Goal: Task Accomplishment & Management: Use online tool/utility

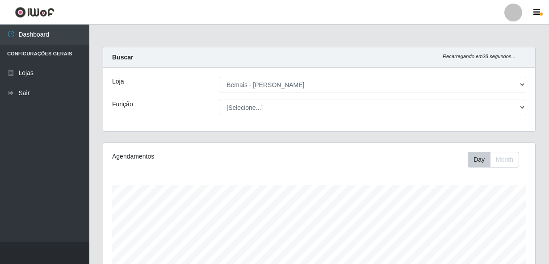
select select "230"
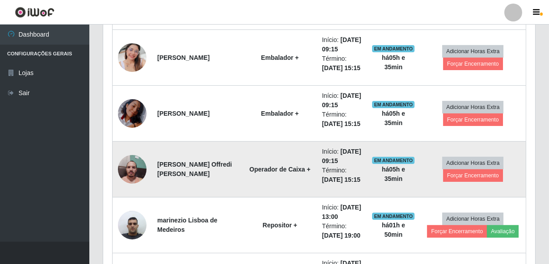
scroll to position [494, 0]
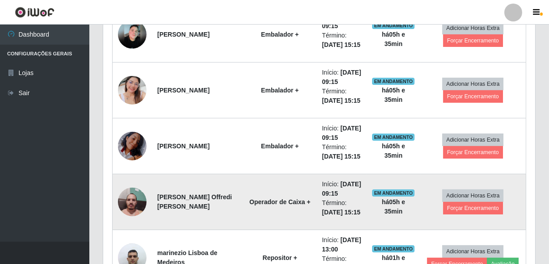
scroll to position [372, 0]
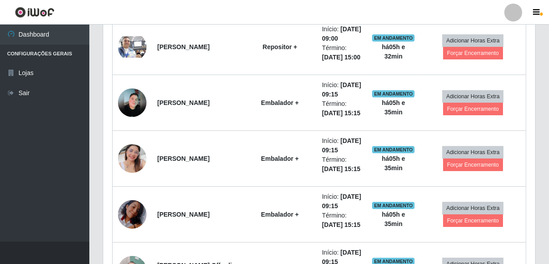
click at [448, 13] on header "Perfil Alterar Senha Sair" at bounding box center [274, 12] width 549 height 25
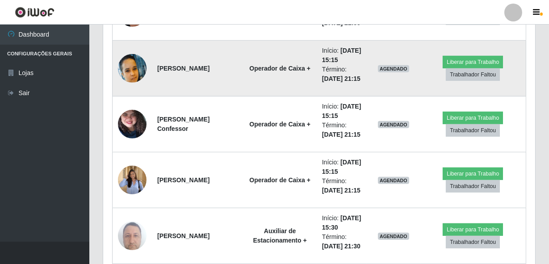
scroll to position [859, 0]
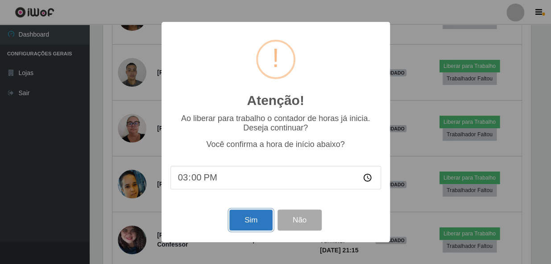
click at [249, 224] on button "Sim" at bounding box center [250, 219] width 43 height 21
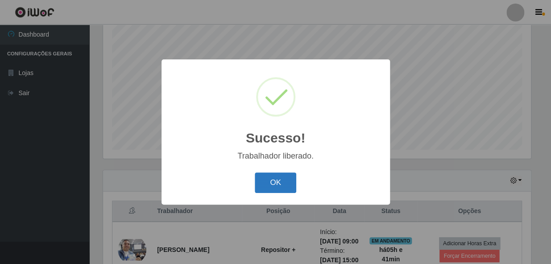
click at [269, 187] on button "OK" at bounding box center [276, 182] width 42 height 21
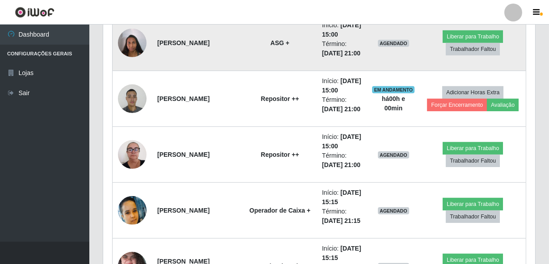
scroll to position [697, 0]
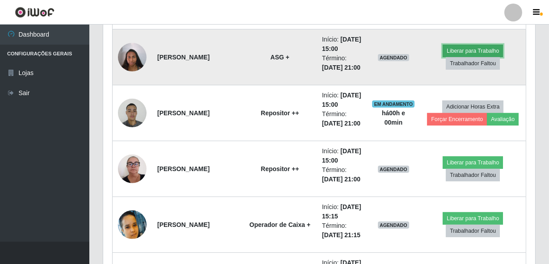
click at [446, 57] on button "Liberar para Trabalho" at bounding box center [472, 51] width 60 height 13
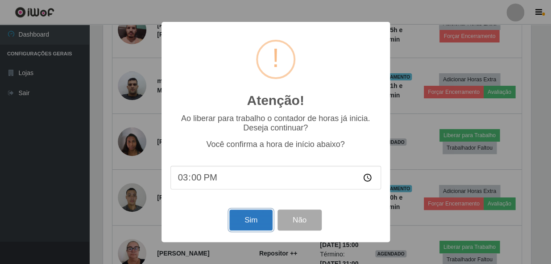
click at [263, 214] on button "Sim" at bounding box center [250, 219] width 43 height 21
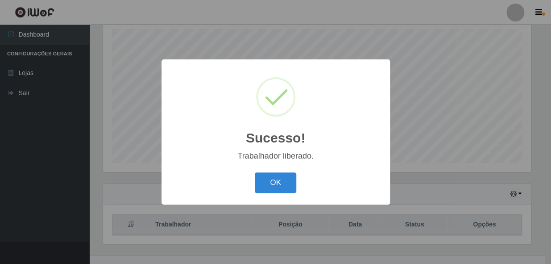
click at [255, 172] on button "OK" at bounding box center [276, 182] width 42 height 21
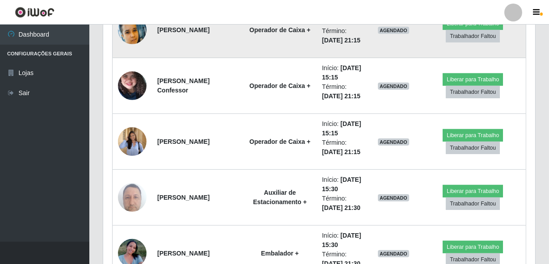
scroll to position [900, 0]
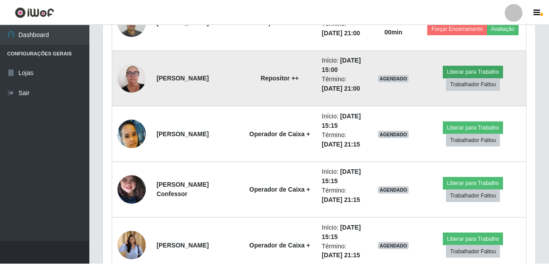
scroll to position [185, 428]
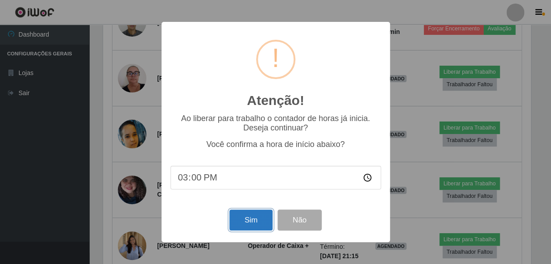
click at [254, 219] on button "Sim" at bounding box center [250, 219] width 43 height 21
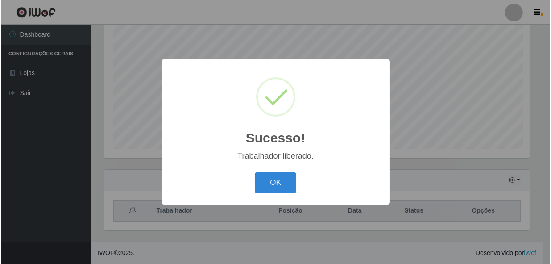
scroll to position [0, 0]
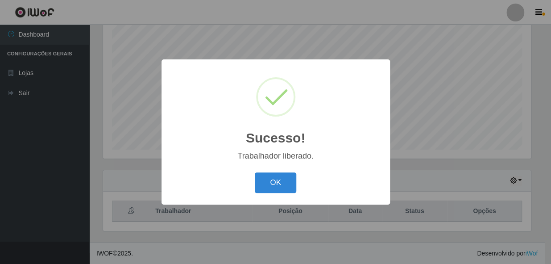
click at [255, 172] on button "OK" at bounding box center [276, 182] width 42 height 21
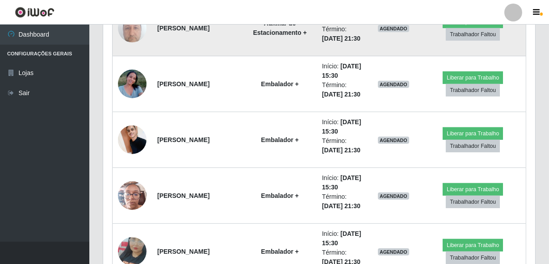
scroll to position [1022, 0]
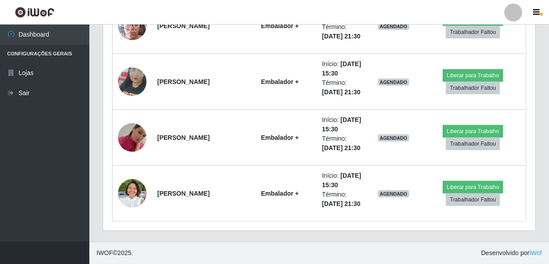
scroll to position [1268, 0]
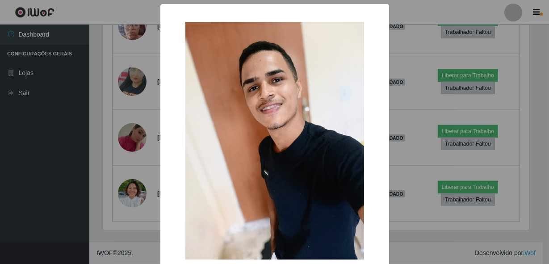
scroll to position [185, 428]
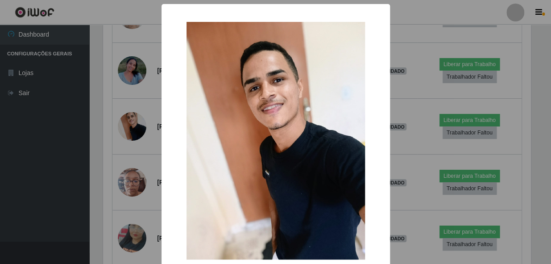
click at [113, 183] on div "× OK Cancel" at bounding box center [275, 132] width 551 height 264
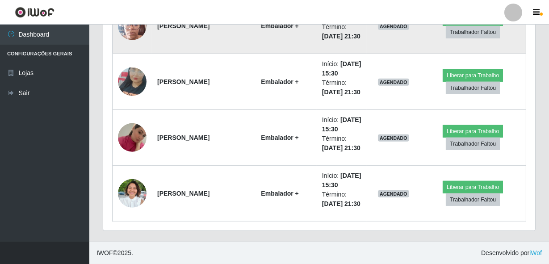
scroll to position [1237, 0]
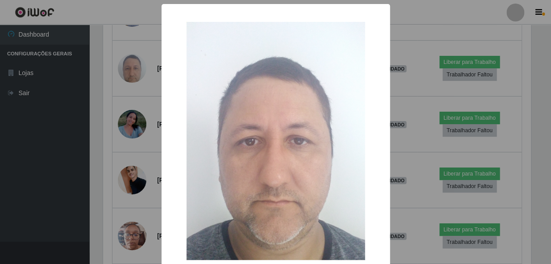
click at [111, 142] on div "× OK Cancel" at bounding box center [275, 132] width 551 height 264
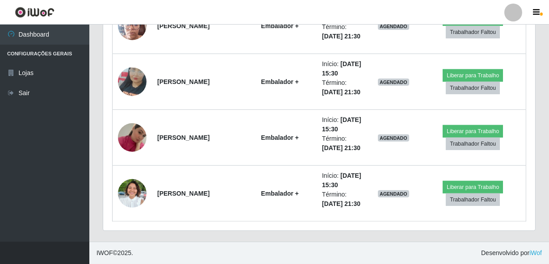
scroll to position [1386, 0]
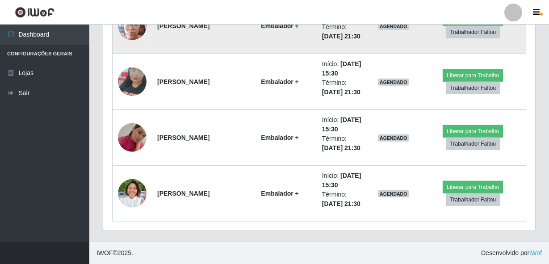
click at [125, 45] on img at bounding box center [132, 26] width 29 height 38
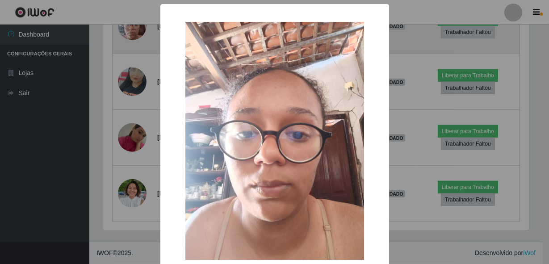
scroll to position [185, 428]
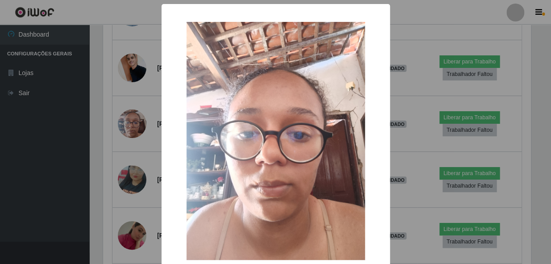
click at [109, 165] on div "× OK Cancel" at bounding box center [275, 132] width 551 height 264
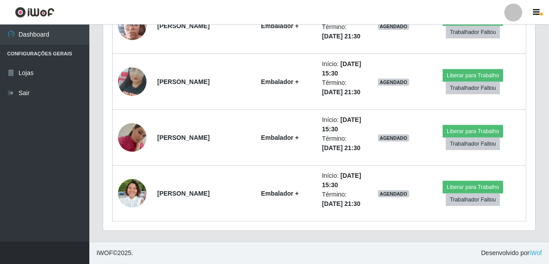
scroll to position [1457, 0]
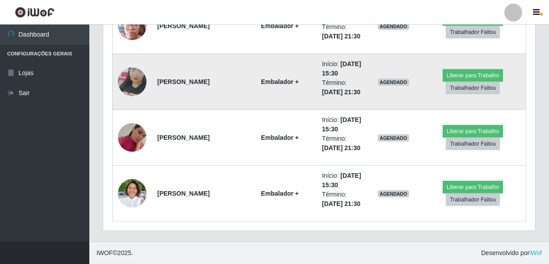
click at [133, 107] on img at bounding box center [132, 81] width 29 height 51
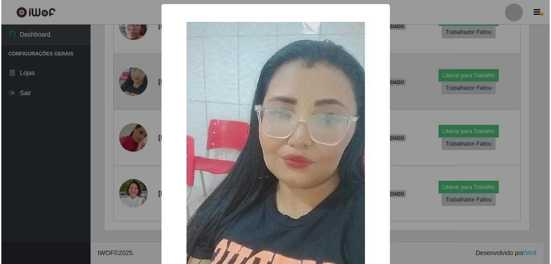
scroll to position [1185, 0]
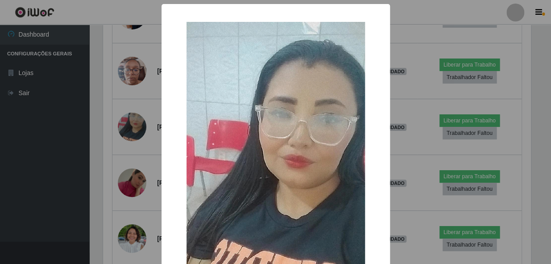
click at [99, 160] on div "× OK Cancel" at bounding box center [275, 132] width 551 height 264
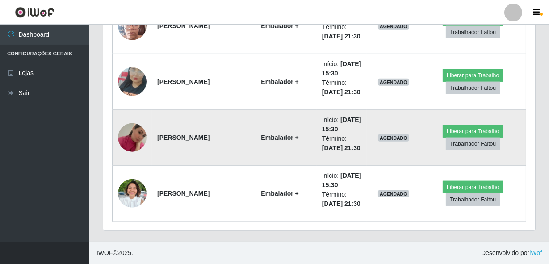
click at [124, 149] on img at bounding box center [132, 137] width 29 height 51
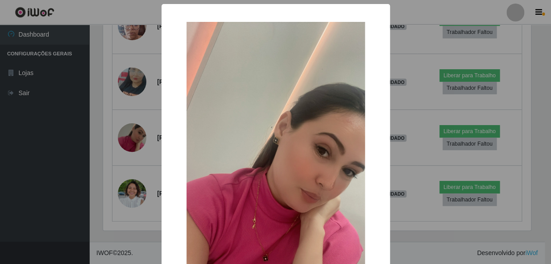
click at [80, 163] on div "× OK Cancel" at bounding box center [275, 132] width 551 height 264
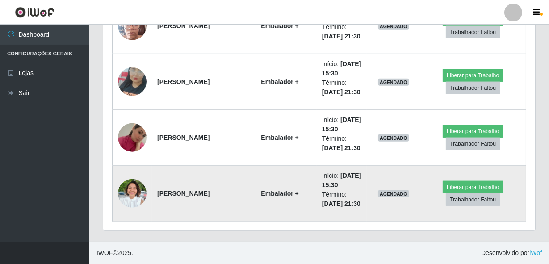
click at [243, 205] on td "Embalador +" at bounding box center [279, 194] width 73 height 56
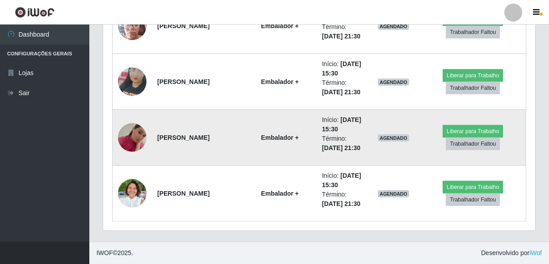
click at [244, 145] on td "Embalador +" at bounding box center [279, 138] width 73 height 56
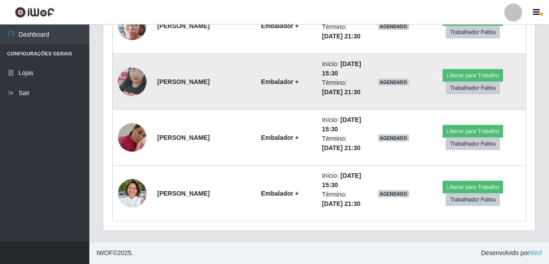
click at [259, 96] on td "Embalador +" at bounding box center [279, 82] width 73 height 56
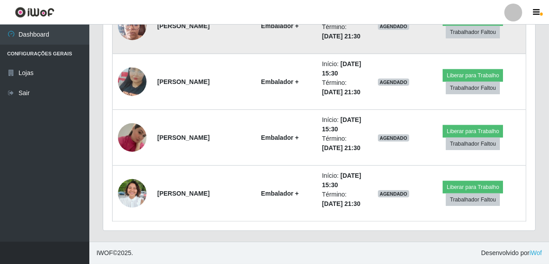
click at [250, 54] on td "Embalador +" at bounding box center [279, 26] width 73 height 56
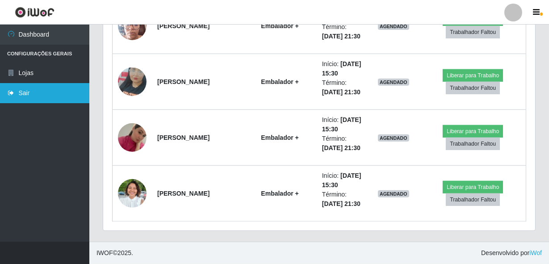
click at [65, 85] on link "Sair" at bounding box center [44, 93] width 89 height 20
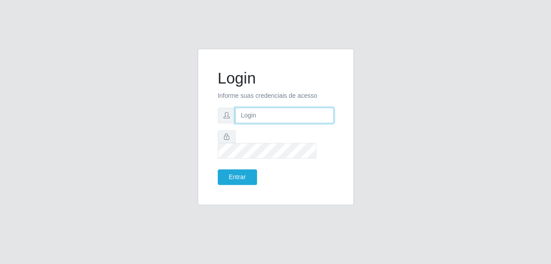
type input "gyovana@bemais"
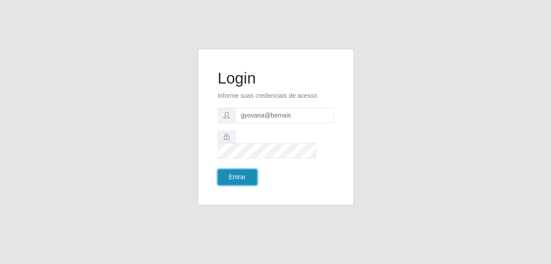
click at [228, 169] on button "Entrar" at bounding box center [237, 177] width 39 height 16
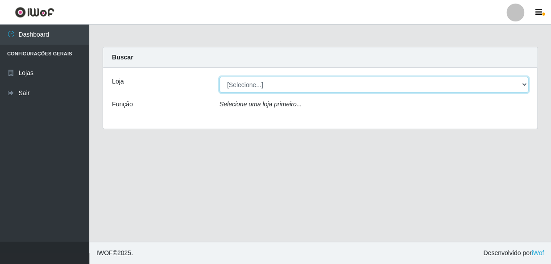
click at [522, 83] on select "[Selecione...] [PERSON_NAME]" at bounding box center [374, 85] width 309 height 16
select select "230"
click at [220, 77] on select "[Selecione...] [PERSON_NAME]" at bounding box center [374, 85] width 309 height 16
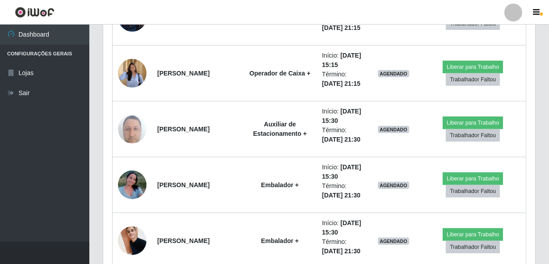
scroll to position [974, 0]
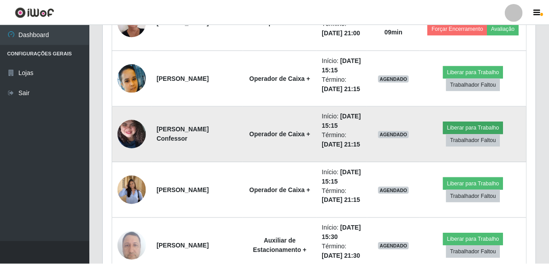
scroll to position [185, 428]
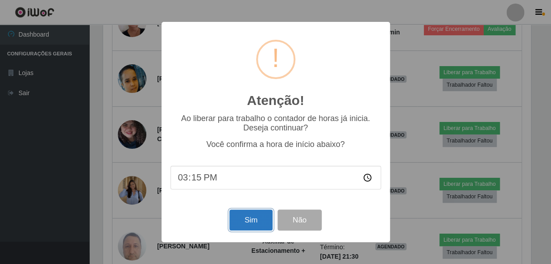
click at [248, 220] on button "Sim" at bounding box center [250, 219] width 43 height 21
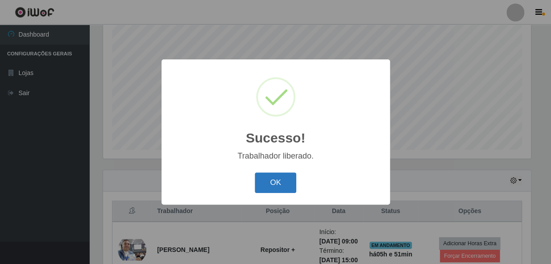
click at [276, 176] on button "OK" at bounding box center [276, 182] width 42 height 21
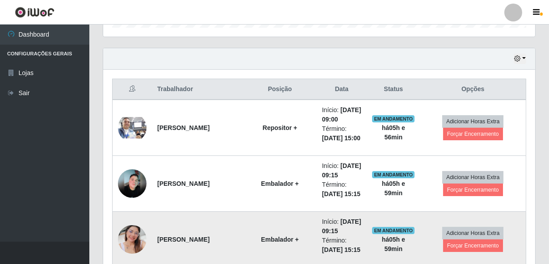
scroll to position [291, 0]
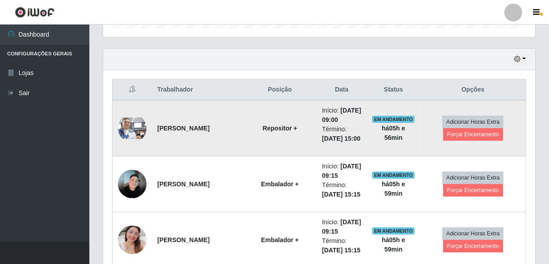
click at [138, 138] on img at bounding box center [132, 127] width 29 height 21
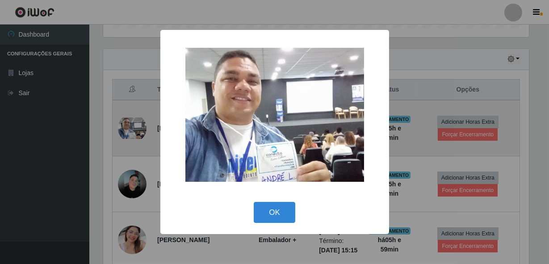
scroll to position [185, 428]
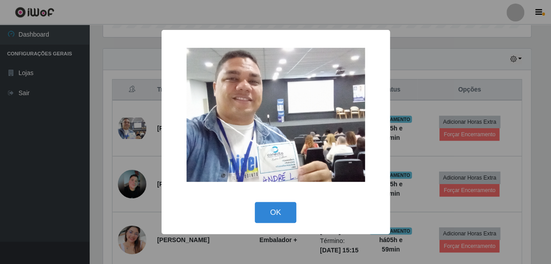
click at [139, 138] on div "× OK Cancel" at bounding box center [275, 132] width 551 height 264
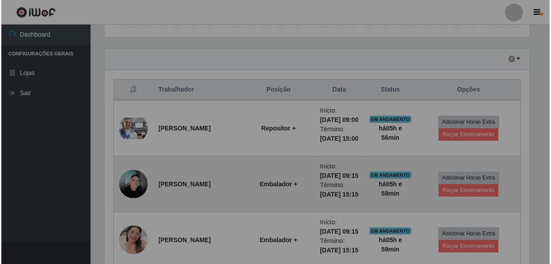
scroll to position [185, 432]
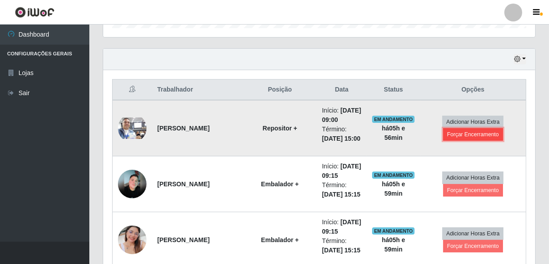
click at [473, 141] on button "Forçar Encerramento" at bounding box center [473, 134] width 60 height 13
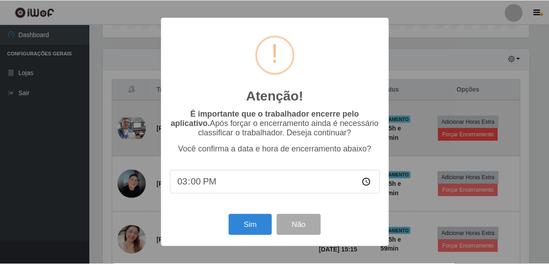
scroll to position [185, 428]
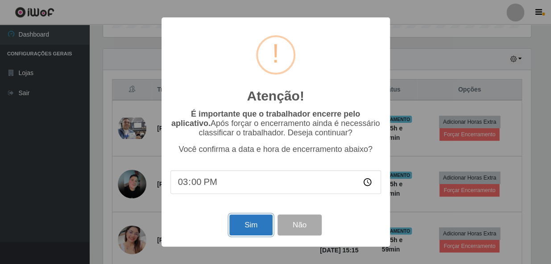
click at [236, 230] on button "Sim" at bounding box center [250, 224] width 43 height 21
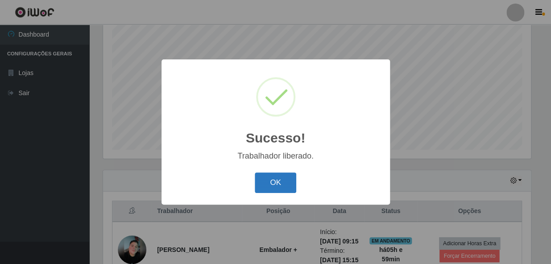
click at [274, 183] on button "OK" at bounding box center [276, 182] width 42 height 21
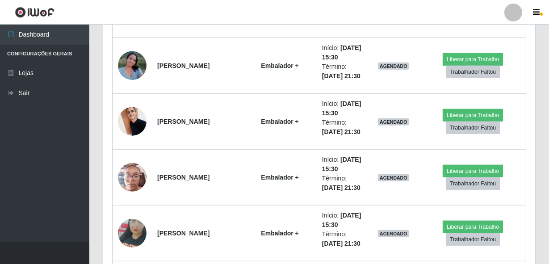
scroll to position [1022, 0]
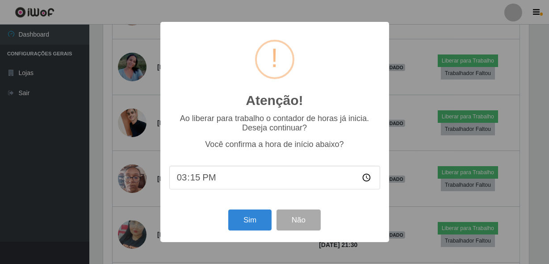
scroll to position [185, 428]
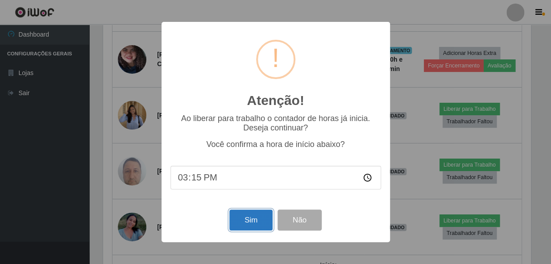
click at [254, 224] on button "Sim" at bounding box center [250, 219] width 43 height 21
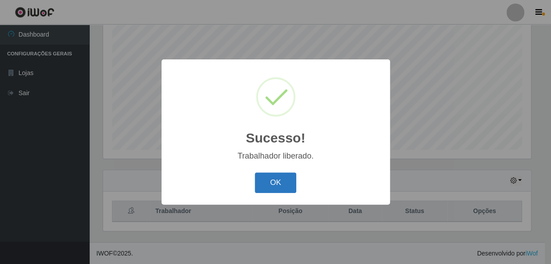
click at [271, 178] on button "OK" at bounding box center [276, 182] width 42 height 21
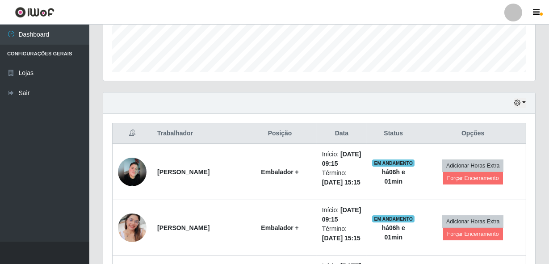
scroll to position [250, 0]
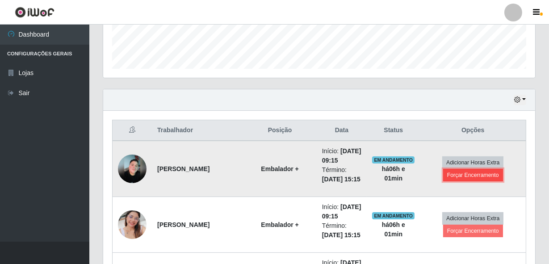
click at [475, 181] on button "Forçar Encerramento" at bounding box center [473, 175] width 60 height 13
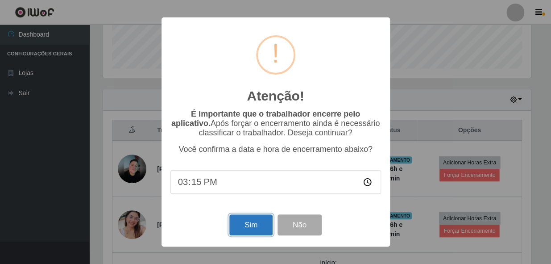
click at [248, 223] on button "Sim" at bounding box center [250, 224] width 43 height 21
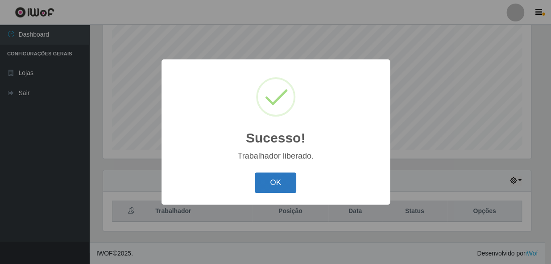
click at [278, 181] on button "OK" at bounding box center [276, 182] width 42 height 21
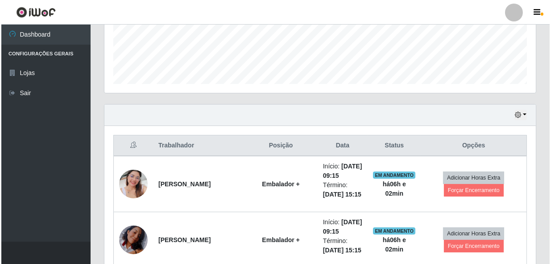
scroll to position [332, 0]
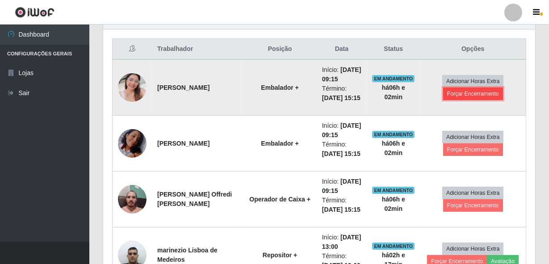
click at [451, 100] on button "Forçar Encerramento" at bounding box center [473, 94] width 60 height 13
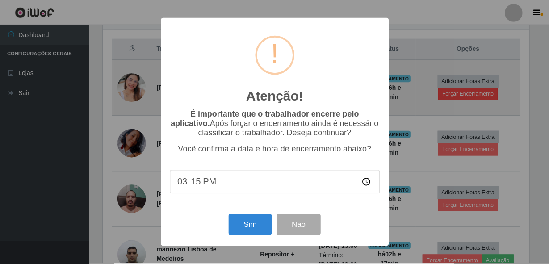
scroll to position [185, 428]
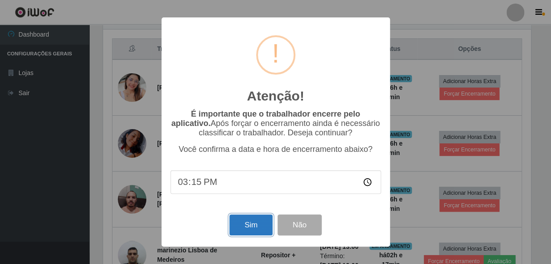
click at [254, 224] on button "Sim" at bounding box center [250, 224] width 43 height 21
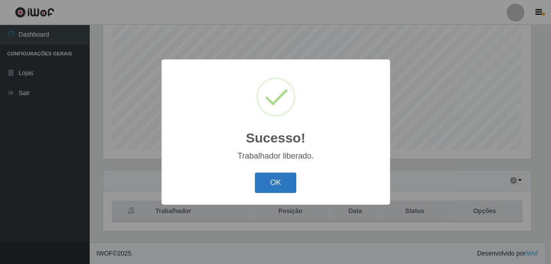
click at [279, 175] on button "OK" at bounding box center [276, 182] width 42 height 21
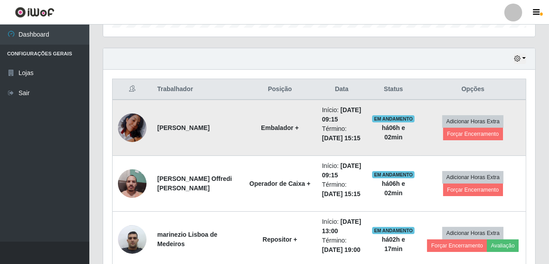
scroll to position [291, 0]
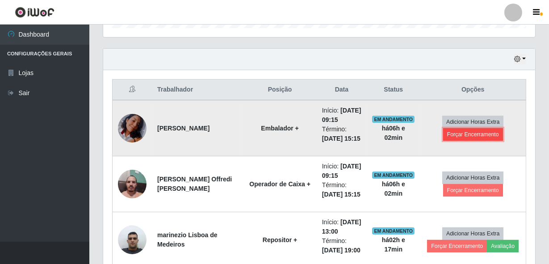
click at [460, 141] on button "Forçar Encerramento" at bounding box center [473, 134] width 60 height 13
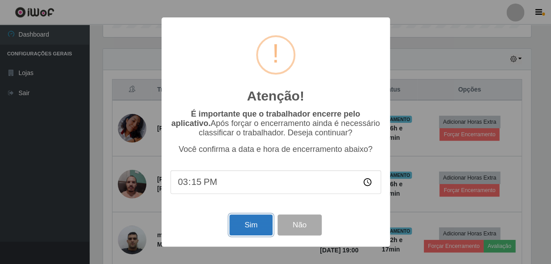
click at [239, 228] on button "Sim" at bounding box center [250, 224] width 43 height 21
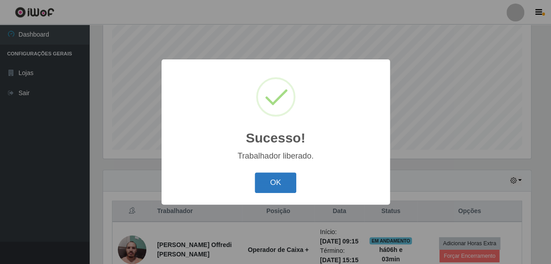
click at [283, 179] on button "OK" at bounding box center [276, 182] width 42 height 21
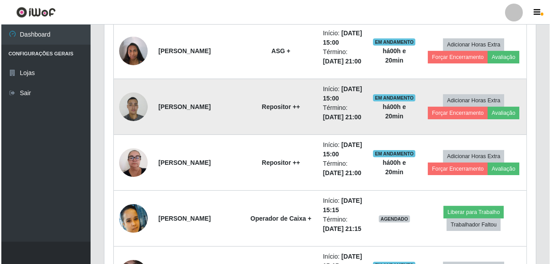
scroll to position [494, 0]
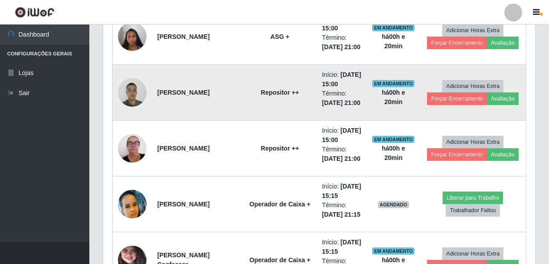
click at [132, 96] on img at bounding box center [132, 92] width 29 height 38
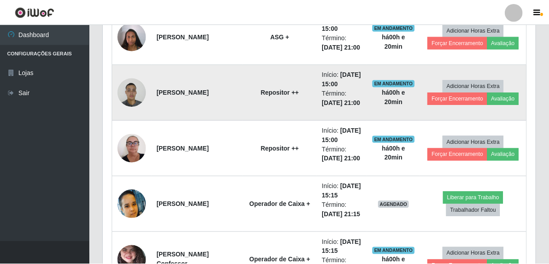
scroll to position [185, 428]
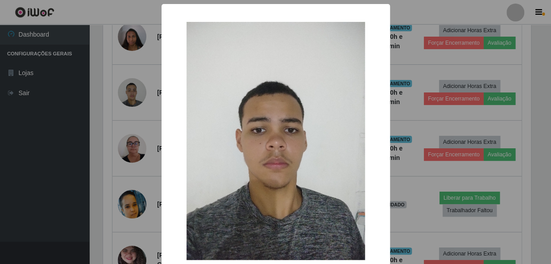
click at [133, 96] on div "× OK Cancel" at bounding box center [275, 132] width 551 height 264
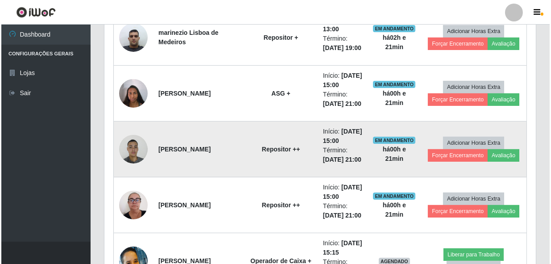
scroll to position [478, 0]
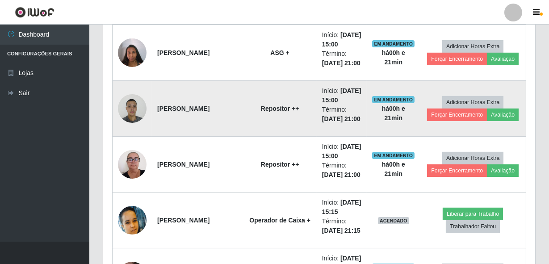
click at [133, 111] on img at bounding box center [132, 108] width 29 height 38
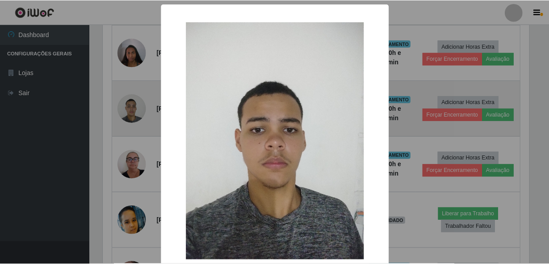
scroll to position [185, 428]
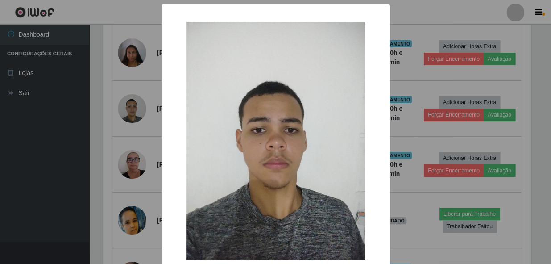
click at [136, 120] on div "× OK Cancel" at bounding box center [275, 132] width 551 height 264
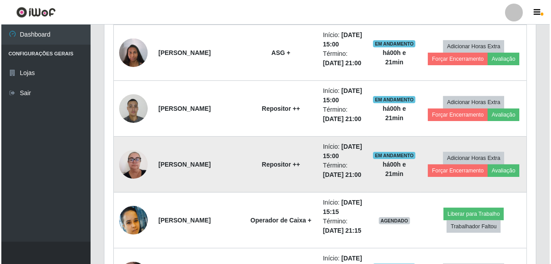
scroll to position [185, 432]
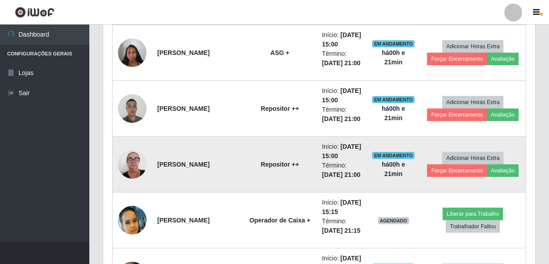
click at [139, 164] on img at bounding box center [132, 164] width 29 height 38
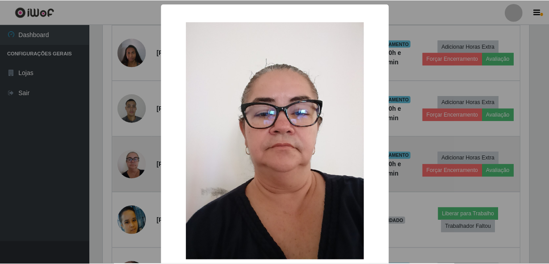
scroll to position [185, 428]
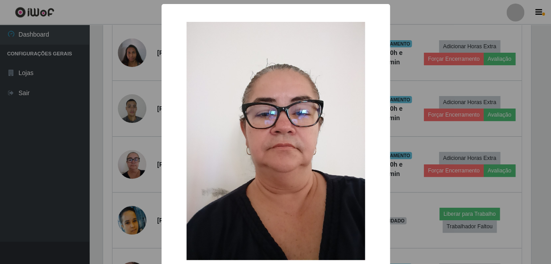
click at [133, 101] on div "× OK Cancel" at bounding box center [275, 132] width 551 height 264
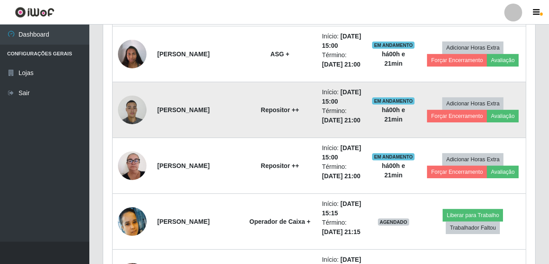
scroll to position [478, 0]
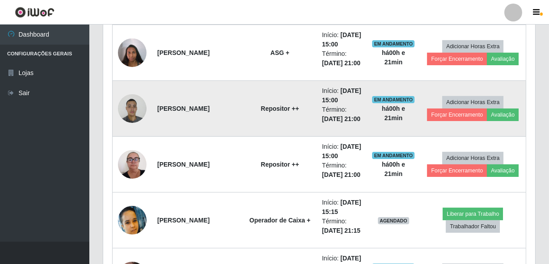
click at [133, 108] on img at bounding box center [132, 108] width 29 height 38
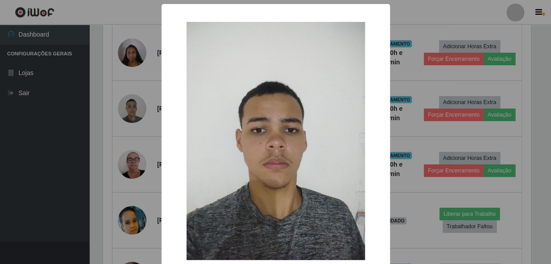
click at [134, 134] on div "× OK Cancel" at bounding box center [275, 132] width 551 height 264
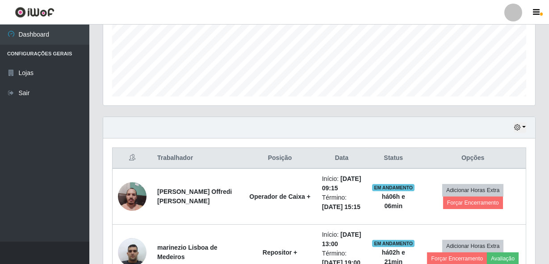
scroll to position [154, 0]
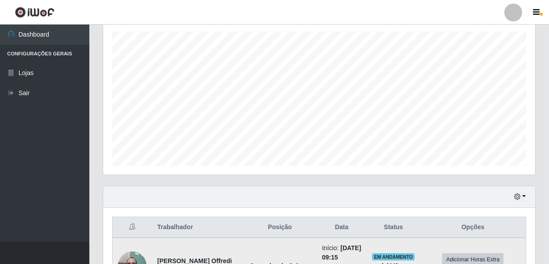
click at [283, 259] on td "Operador de Caixa +" at bounding box center [279, 266] width 73 height 56
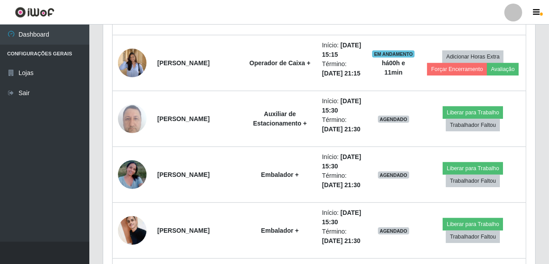
scroll to position [803, 0]
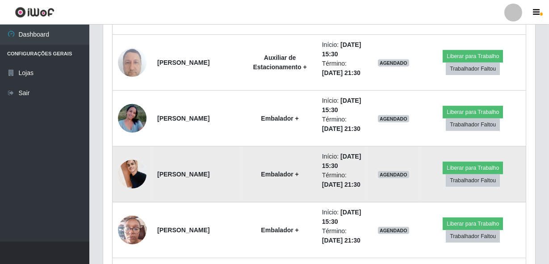
click at [138, 173] on img at bounding box center [132, 174] width 29 height 38
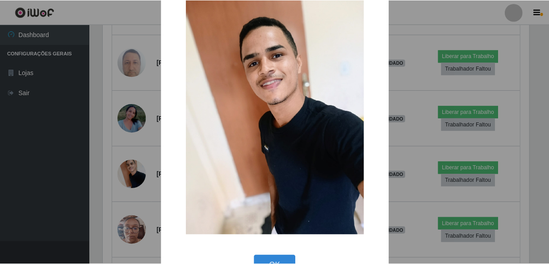
scroll to position [52, 0]
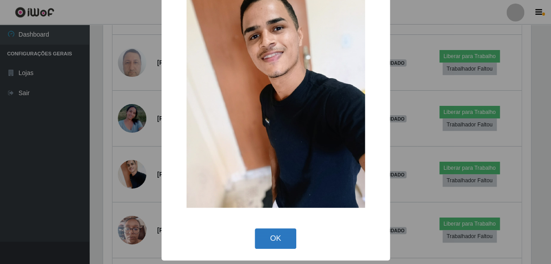
click at [281, 232] on button "OK" at bounding box center [276, 238] width 42 height 21
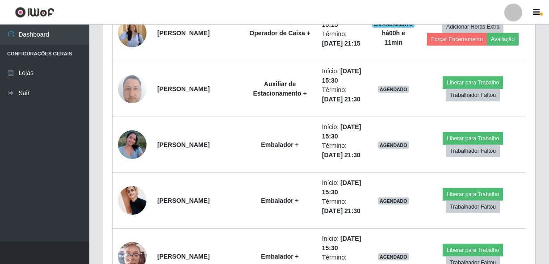
scroll to position [763, 0]
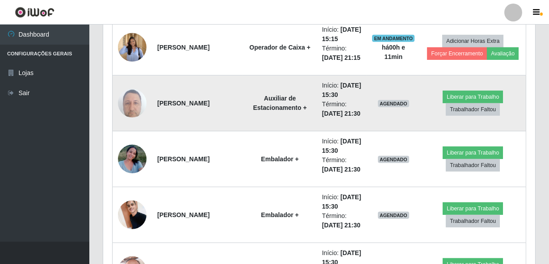
click at [132, 107] on img at bounding box center [132, 103] width 29 height 38
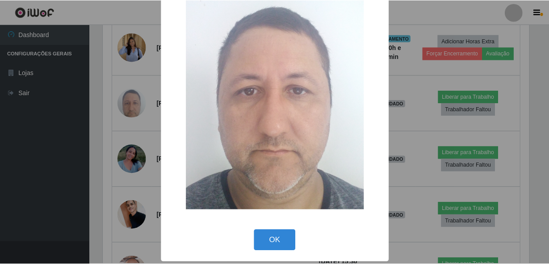
scroll to position [52, 0]
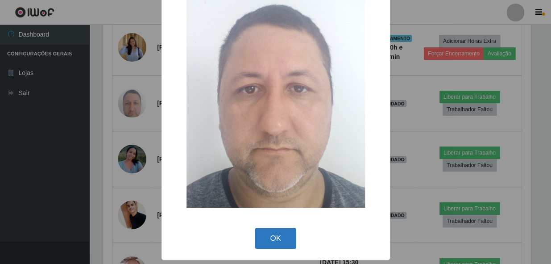
click at [266, 234] on button "OK" at bounding box center [276, 238] width 42 height 21
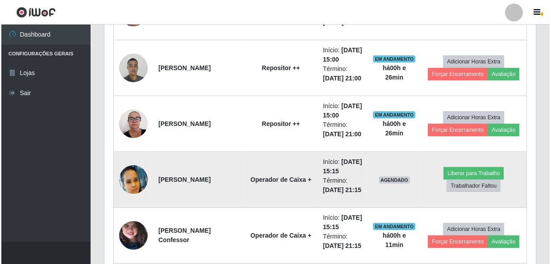
scroll to position [559, 0]
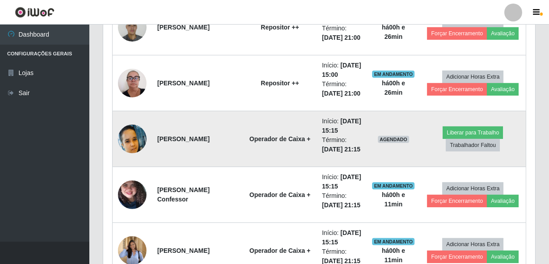
click at [134, 140] on img at bounding box center [132, 139] width 29 height 29
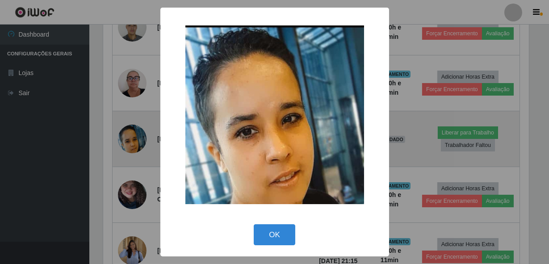
scroll to position [185, 428]
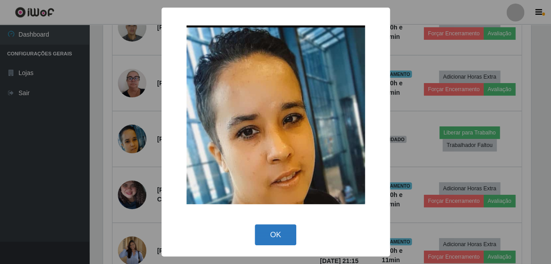
click at [281, 241] on button "OK" at bounding box center [276, 234] width 42 height 21
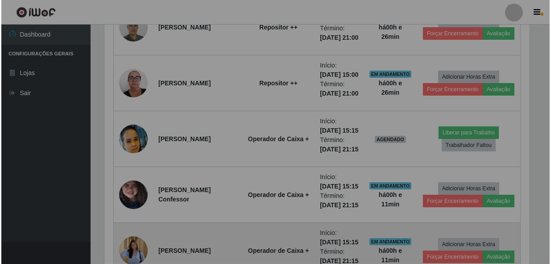
scroll to position [185, 432]
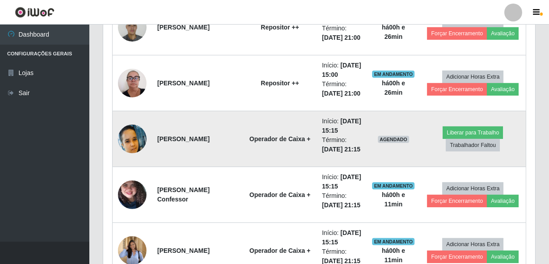
click at [132, 144] on img at bounding box center [132, 139] width 29 height 29
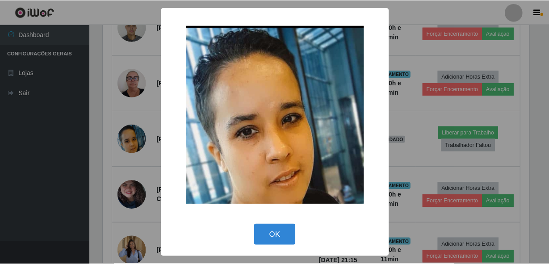
scroll to position [185, 428]
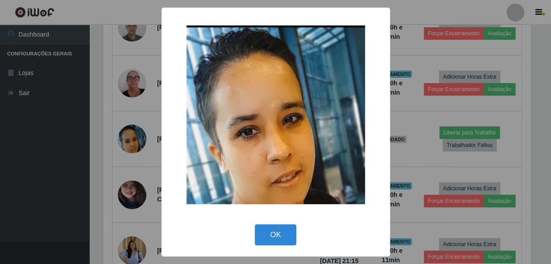
drag, startPoint x: 271, startPoint y: 231, endPoint x: 290, endPoint y: 179, distance: 54.5
click at [286, 188] on div "× OK Cancel" at bounding box center [276, 132] width 229 height 249
click at [273, 234] on button "OK" at bounding box center [276, 234] width 42 height 21
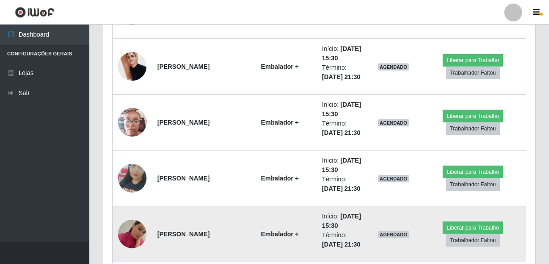
scroll to position [925, 0]
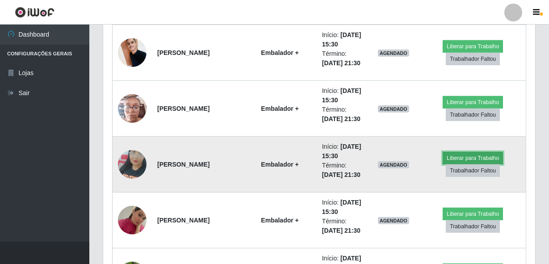
click at [469, 154] on button "Liberar para Trabalho" at bounding box center [472, 158] width 60 height 13
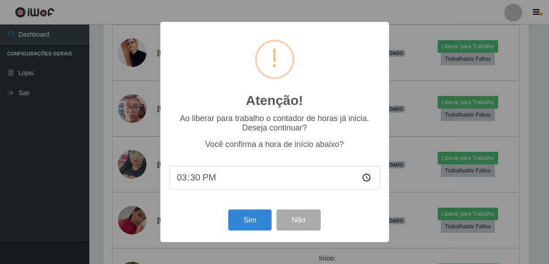
scroll to position [185, 428]
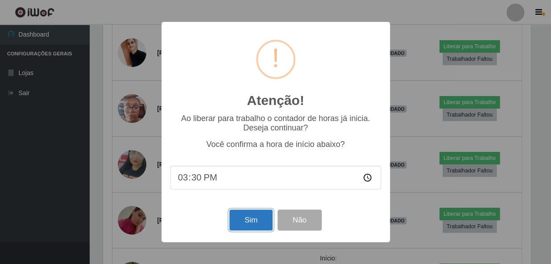
click at [256, 218] on button "Sim" at bounding box center [250, 219] width 43 height 21
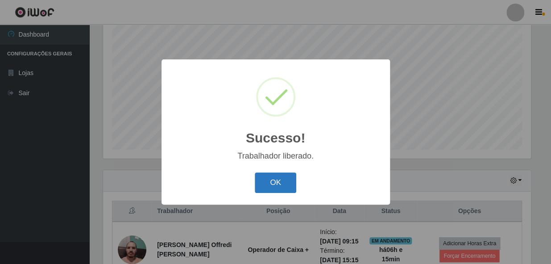
click at [272, 183] on button "OK" at bounding box center [276, 182] width 42 height 21
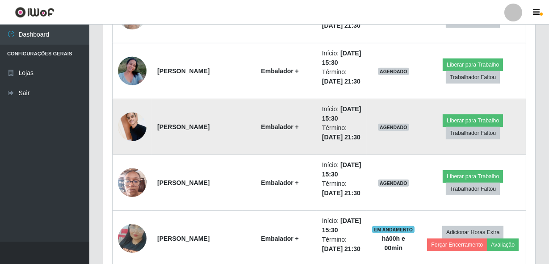
scroll to position [900, 0]
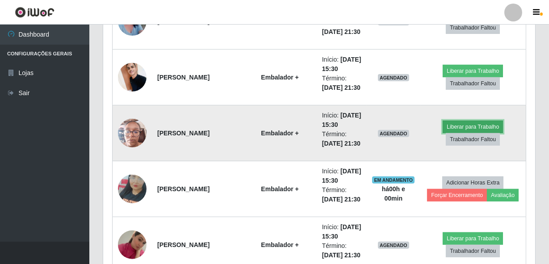
click at [456, 123] on button "Liberar para Trabalho" at bounding box center [472, 127] width 60 height 13
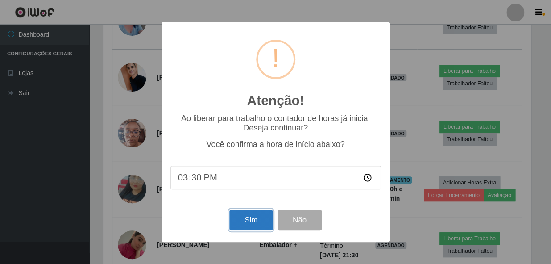
click at [248, 225] on button "Sim" at bounding box center [250, 219] width 43 height 21
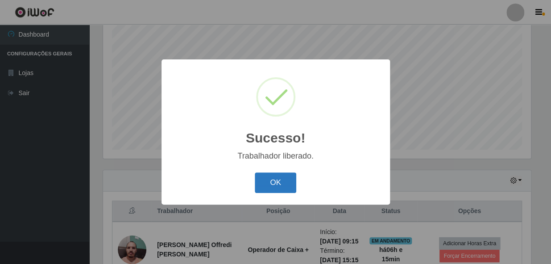
click at [283, 174] on button "OK" at bounding box center [276, 182] width 42 height 21
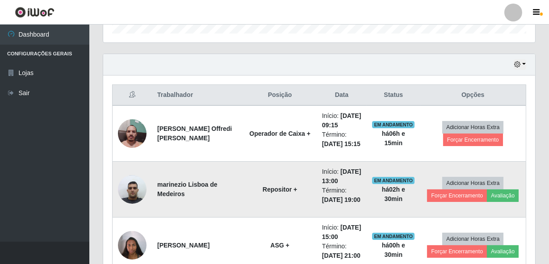
scroll to position [291, 0]
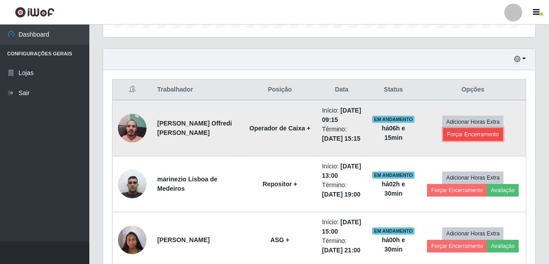
click at [463, 129] on button "Forçar Encerramento" at bounding box center [473, 134] width 60 height 13
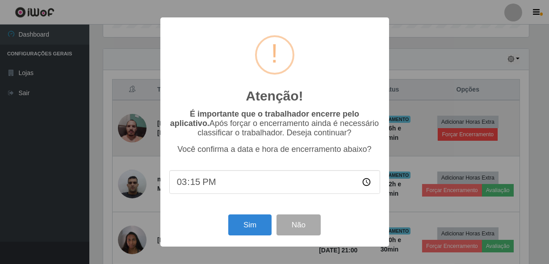
scroll to position [185, 428]
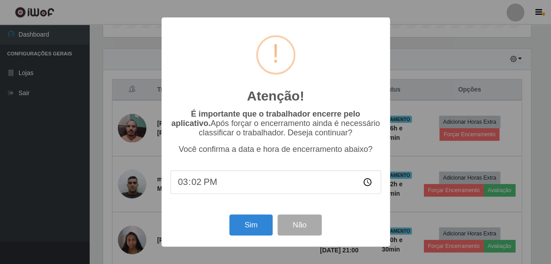
type input "15:25"
click at [257, 229] on button "Sim" at bounding box center [250, 224] width 43 height 21
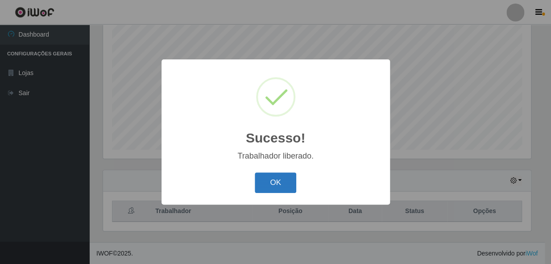
click at [278, 176] on button "OK" at bounding box center [276, 182] width 42 height 21
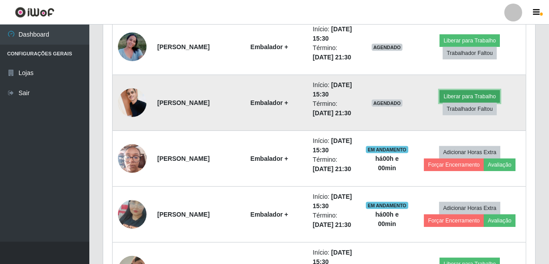
click at [459, 95] on button "Liberar para Trabalho" at bounding box center [469, 96] width 60 height 13
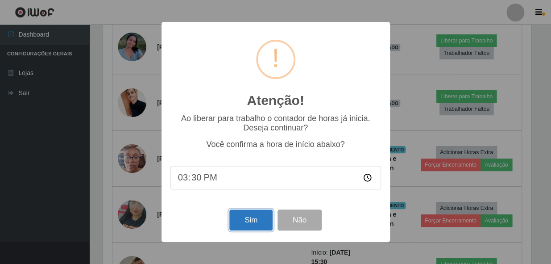
click at [260, 219] on button "Sim" at bounding box center [250, 219] width 43 height 21
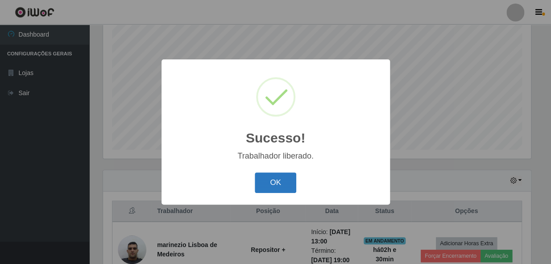
click at [281, 173] on button "OK" at bounding box center [276, 182] width 42 height 21
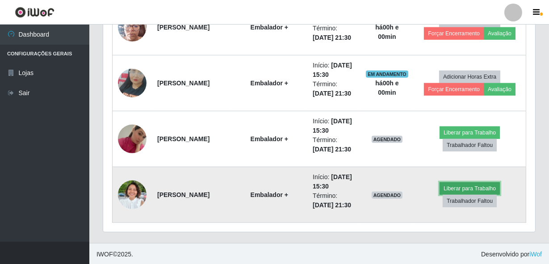
click at [481, 184] on button "Liberar para Trabalho" at bounding box center [469, 188] width 60 height 13
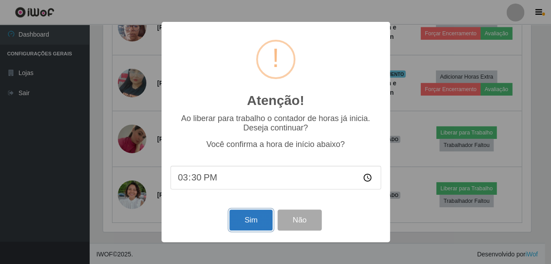
click at [261, 220] on button "Sim" at bounding box center [250, 219] width 43 height 21
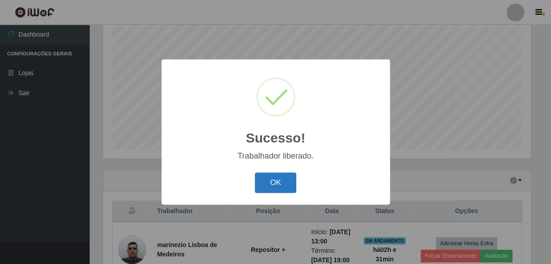
click at [283, 182] on button "OK" at bounding box center [276, 182] width 42 height 21
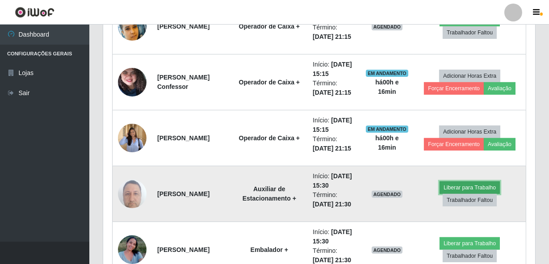
click at [459, 186] on button "Liberar para Trabalho" at bounding box center [469, 187] width 60 height 13
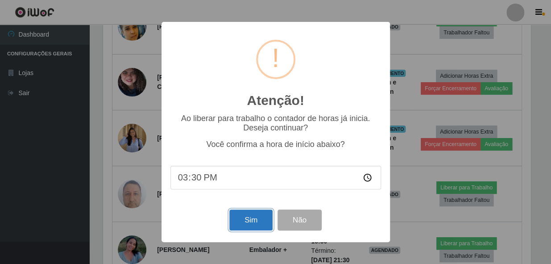
click at [256, 222] on button "Sim" at bounding box center [250, 219] width 43 height 21
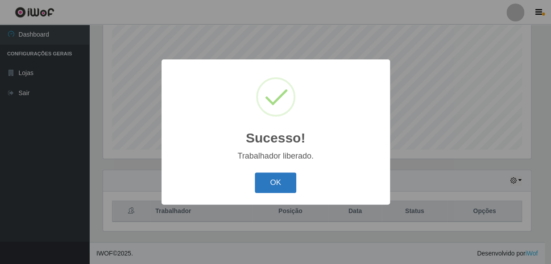
click at [276, 185] on button "OK" at bounding box center [276, 182] width 42 height 21
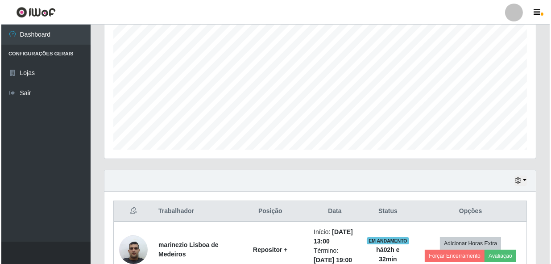
scroll to position [210, 0]
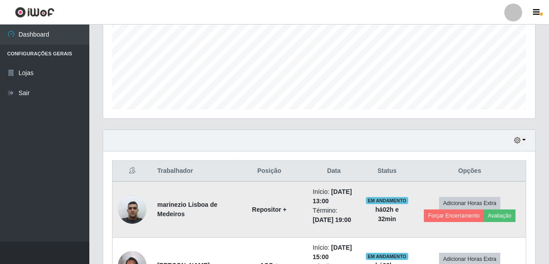
click at [126, 211] on img at bounding box center [132, 209] width 29 height 38
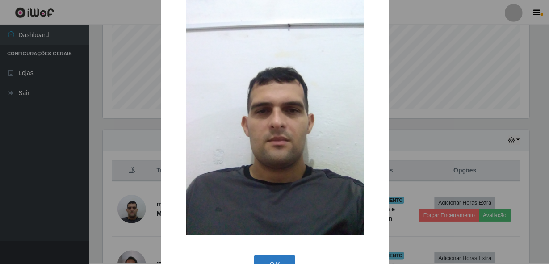
scroll to position [52, 0]
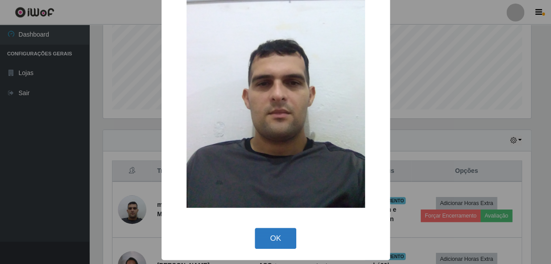
click at [265, 247] on button "OK" at bounding box center [276, 238] width 42 height 21
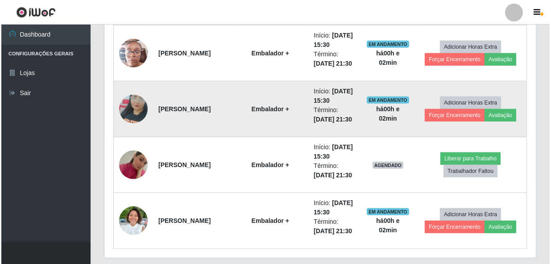
scroll to position [950, 0]
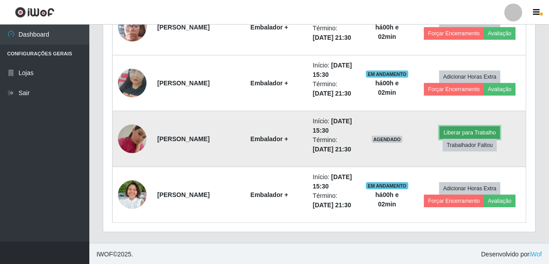
click at [454, 130] on button "Liberar para Trabalho" at bounding box center [469, 132] width 60 height 13
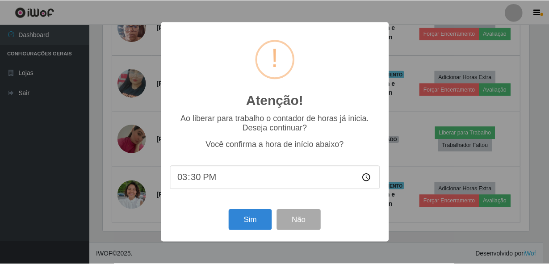
scroll to position [185, 428]
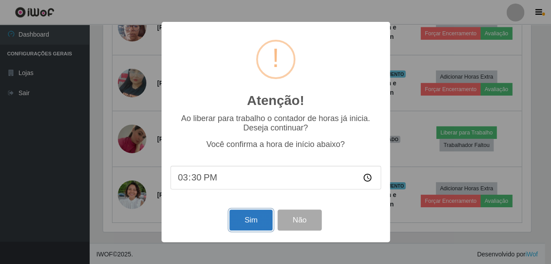
click at [250, 212] on button "Sim" at bounding box center [250, 219] width 43 height 21
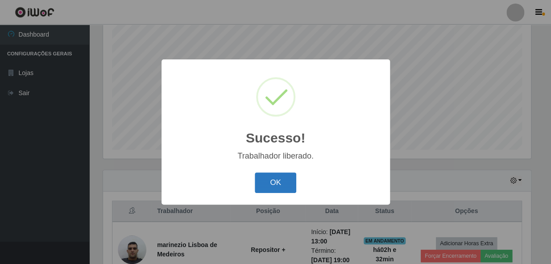
click at [279, 186] on button "OK" at bounding box center [276, 182] width 42 height 21
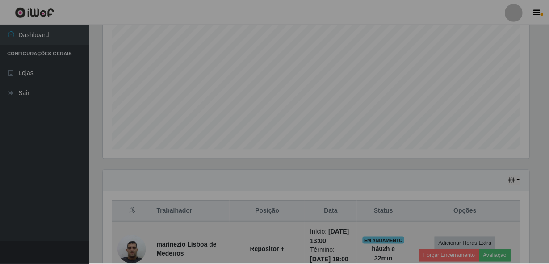
scroll to position [185, 432]
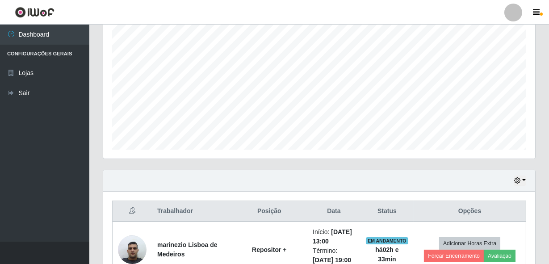
click at [482, 175] on div "Hoje 1 dia 3 dias 1 Semana Não encerrados" at bounding box center [319, 180] width 432 height 21
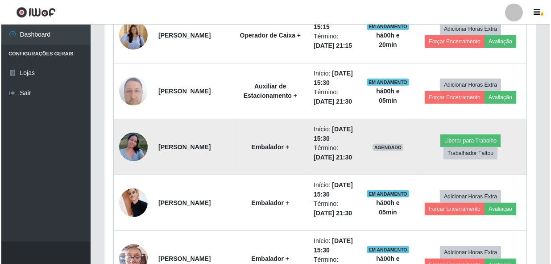
scroll to position [738, 0]
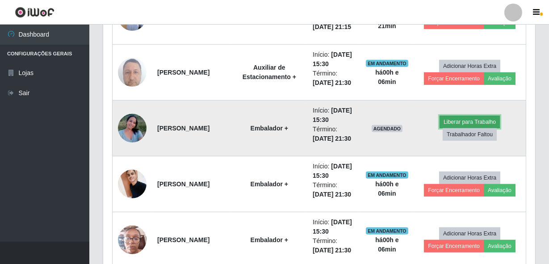
click at [466, 116] on button "Liberar para Trabalho" at bounding box center [469, 122] width 60 height 13
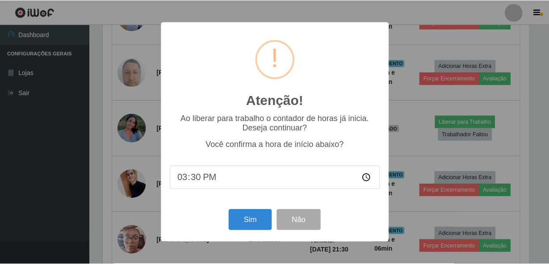
scroll to position [185, 428]
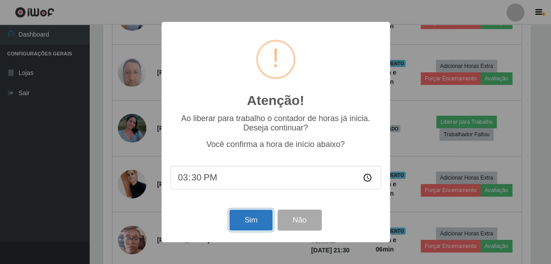
click at [254, 212] on button "Sim" at bounding box center [250, 219] width 43 height 21
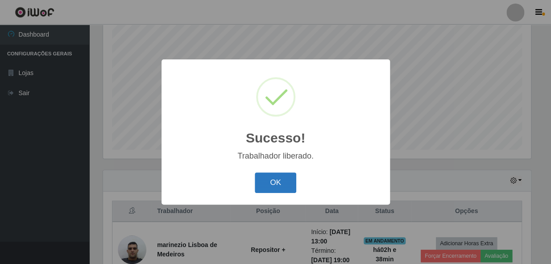
click at [284, 174] on button "OK" at bounding box center [276, 182] width 42 height 21
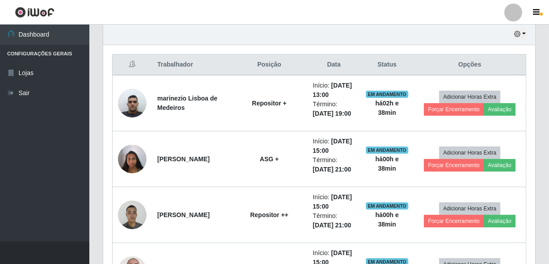
scroll to position [332, 0]
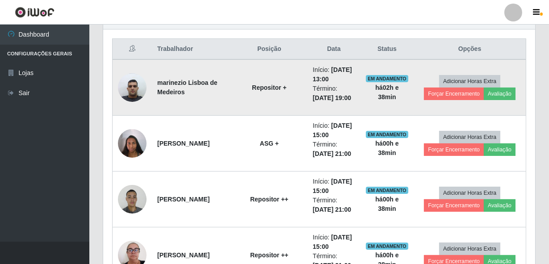
click at [134, 89] on img at bounding box center [132, 87] width 29 height 38
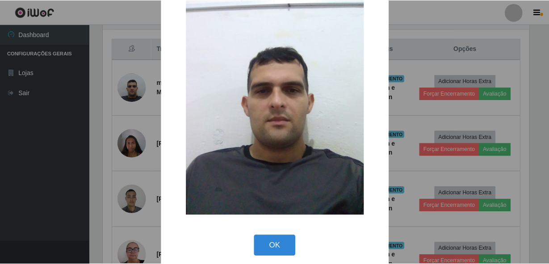
scroll to position [52, 0]
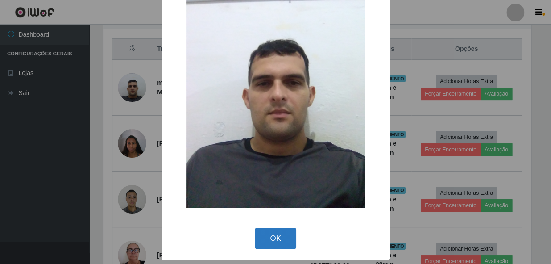
click at [276, 239] on button "OK" at bounding box center [276, 238] width 42 height 21
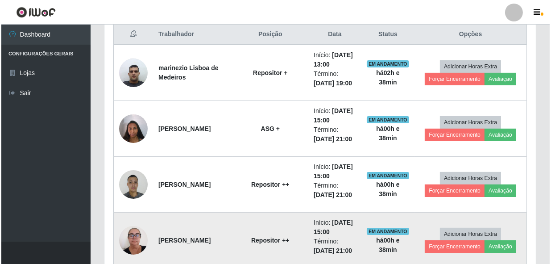
scroll to position [372, 0]
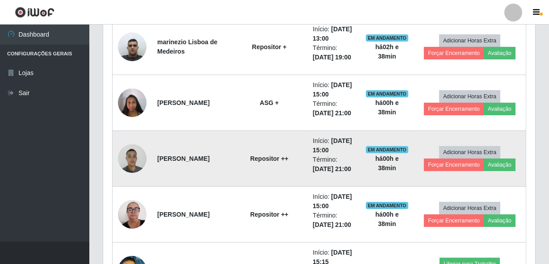
click at [135, 157] on img at bounding box center [132, 158] width 29 height 38
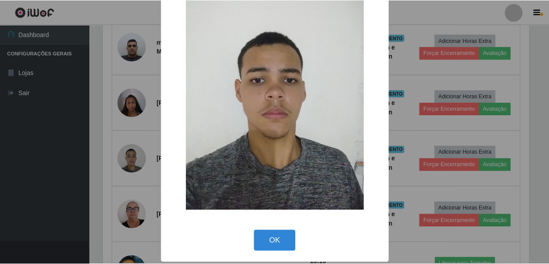
scroll to position [52, 0]
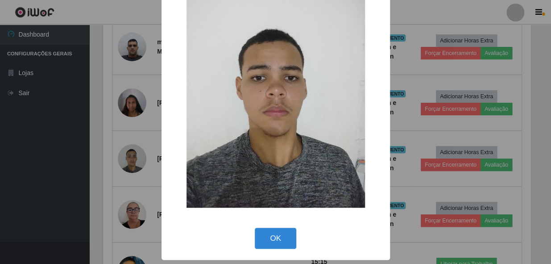
click at [269, 249] on div "OK Cancel" at bounding box center [276, 237] width 211 height 25
click at [269, 246] on button "OK" at bounding box center [276, 238] width 42 height 21
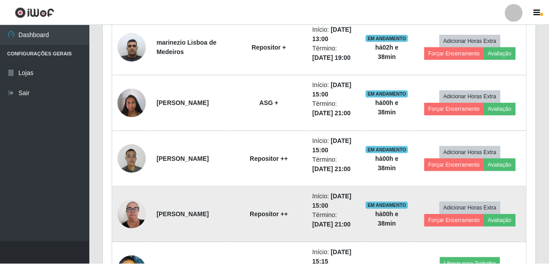
scroll to position [185, 432]
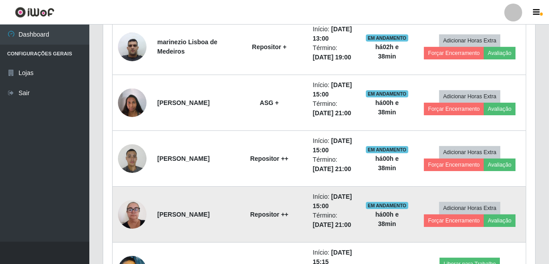
click at [268, 239] on td "Repositor ++" at bounding box center [269, 215] width 76 height 56
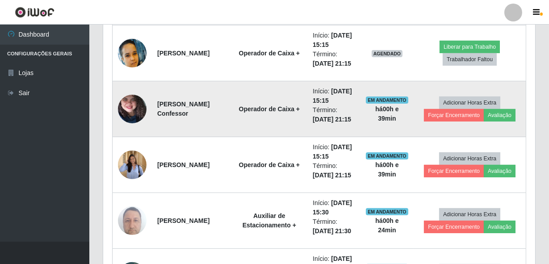
scroll to position [535, 0]
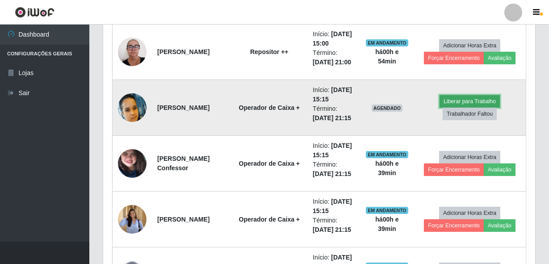
click at [451, 96] on button "Liberar para Trabalho" at bounding box center [469, 101] width 60 height 13
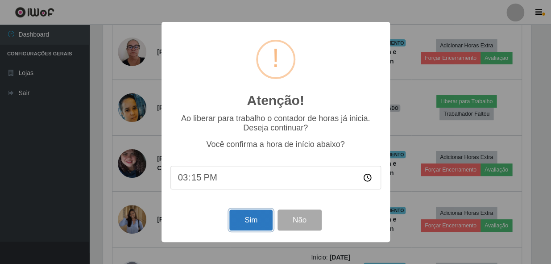
click at [236, 227] on button "Sim" at bounding box center [250, 219] width 43 height 21
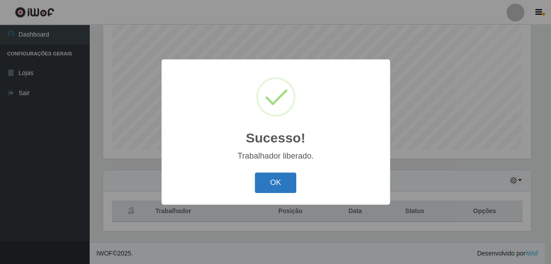
click at [286, 180] on button "OK" at bounding box center [276, 182] width 42 height 21
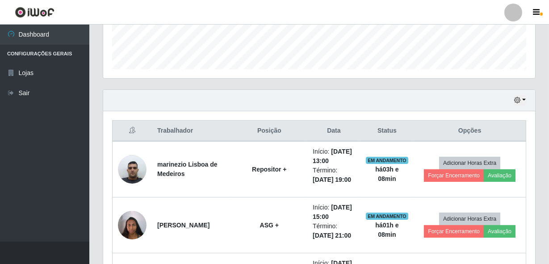
scroll to position [263, 0]
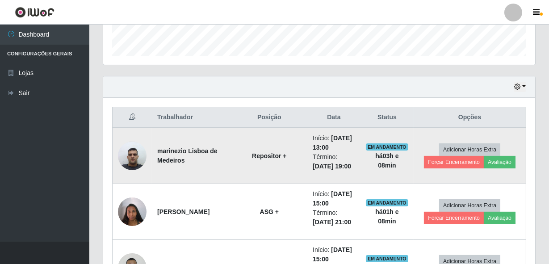
click at [131, 158] on img at bounding box center [132, 156] width 29 height 38
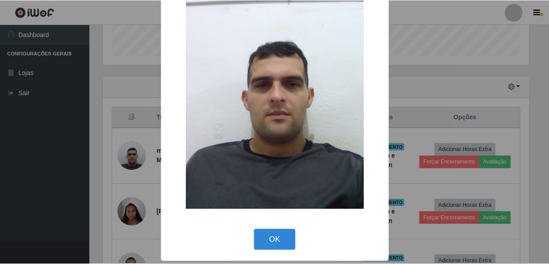
scroll to position [52, 0]
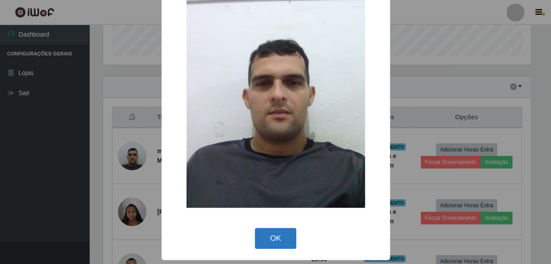
click at [284, 241] on button "OK" at bounding box center [276, 238] width 42 height 21
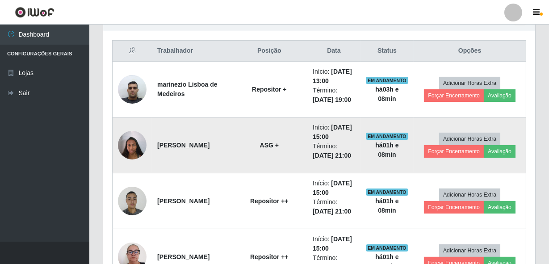
scroll to position [344, 0]
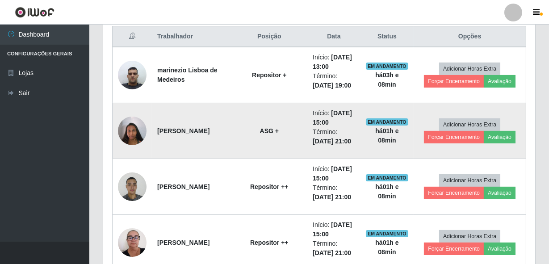
click at [120, 131] on img at bounding box center [132, 131] width 29 height 38
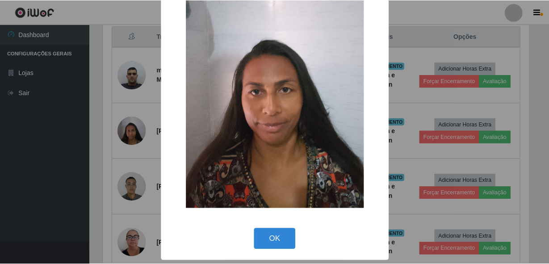
scroll to position [52, 0]
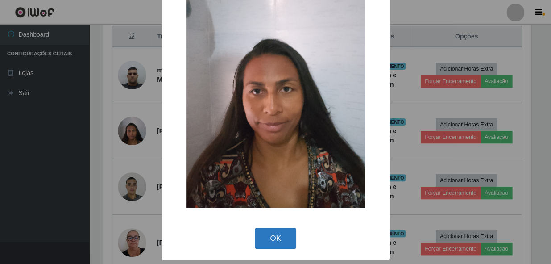
click at [268, 238] on button "OK" at bounding box center [276, 238] width 42 height 21
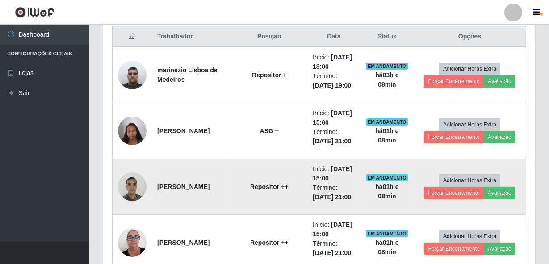
scroll to position [185, 432]
click at [138, 186] on img at bounding box center [132, 186] width 29 height 38
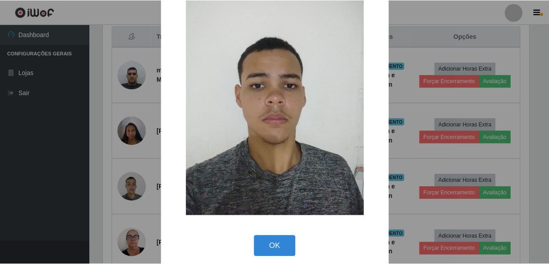
scroll to position [52, 0]
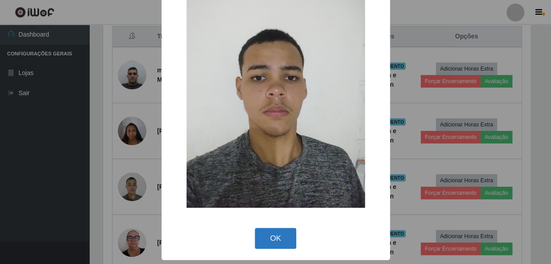
click at [267, 238] on button "OK" at bounding box center [276, 238] width 42 height 21
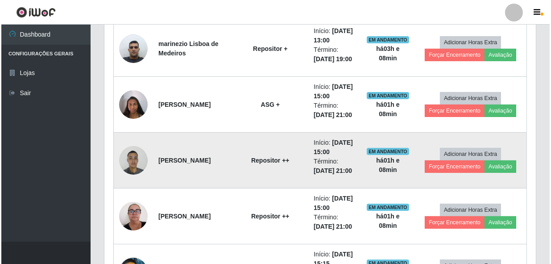
scroll to position [385, 0]
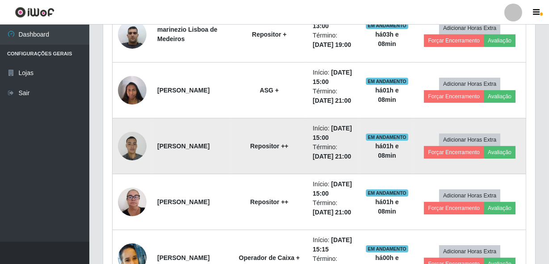
click at [129, 148] on img at bounding box center [132, 146] width 29 height 38
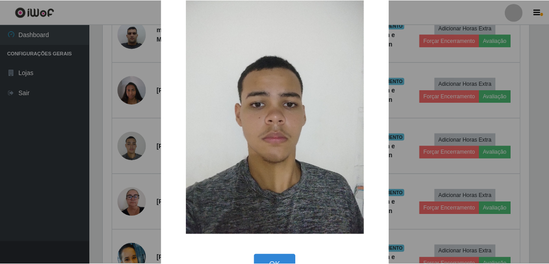
scroll to position [52, 0]
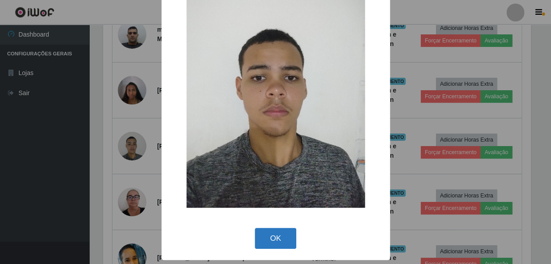
click at [276, 241] on button "OK" at bounding box center [276, 238] width 42 height 21
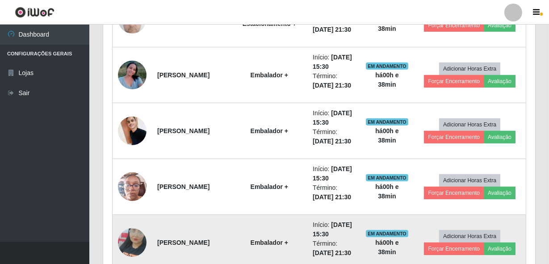
scroll to position [950, 0]
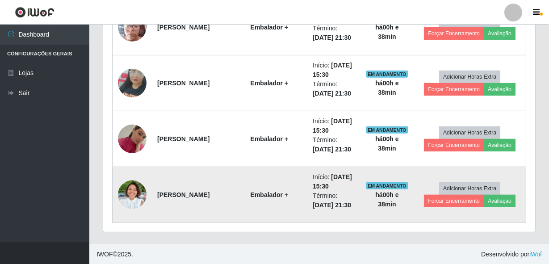
click at [128, 197] on img at bounding box center [132, 194] width 29 height 38
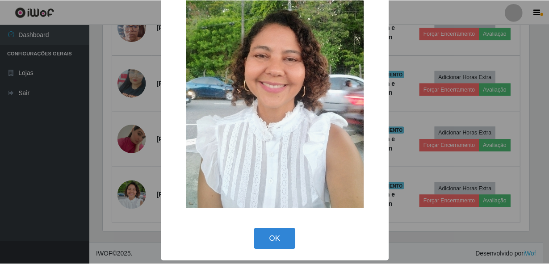
scroll to position [55, 0]
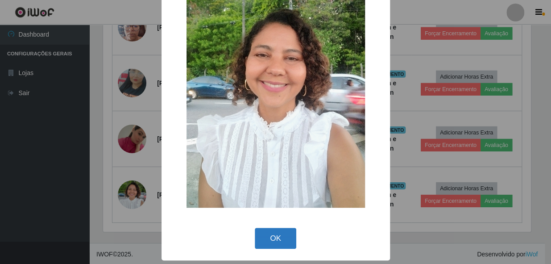
click at [258, 242] on button "OK" at bounding box center [276, 238] width 42 height 21
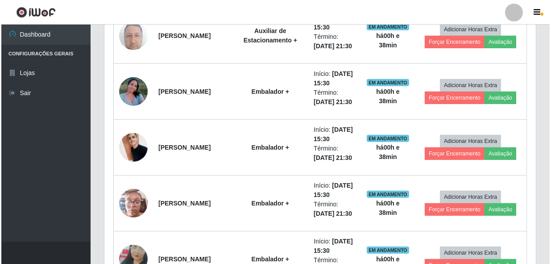
scroll to position [747, 0]
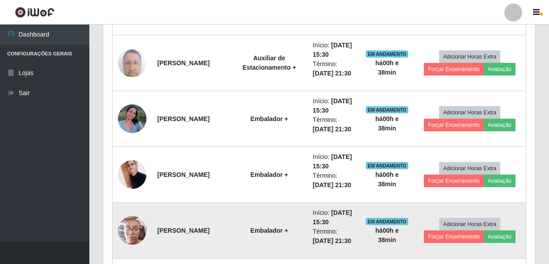
click at [127, 227] on img at bounding box center [132, 230] width 29 height 38
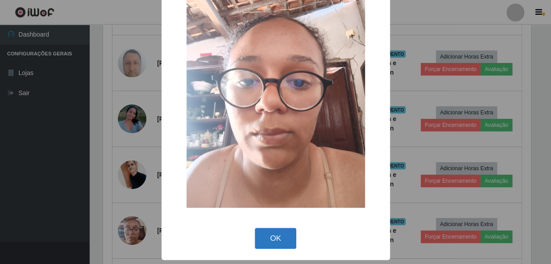
click at [266, 237] on button "OK" at bounding box center [276, 238] width 42 height 21
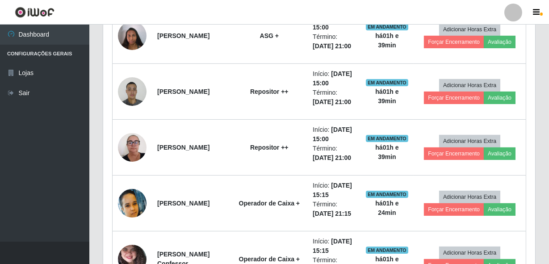
scroll to position [422, 0]
